Goal: Find specific page/section

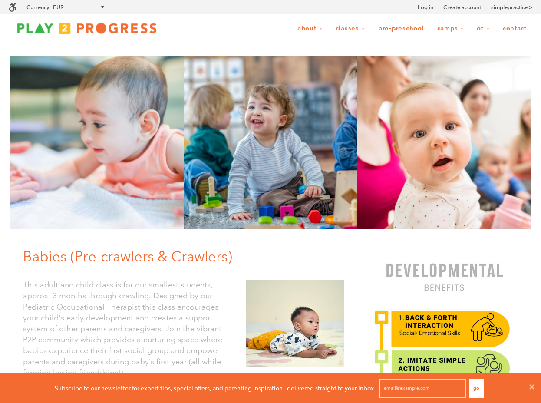
scroll to position [0, 0]
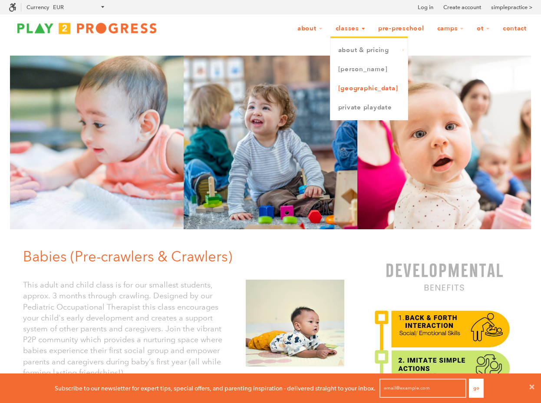
click at [360, 89] on link "[GEOGRAPHIC_DATA]" at bounding box center [369, 88] width 77 height 19
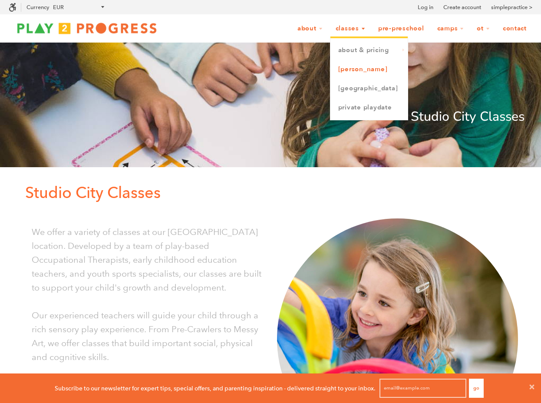
click at [354, 72] on link "[PERSON_NAME]" at bounding box center [369, 69] width 77 height 19
